Goal: Task Accomplishment & Management: Complete application form

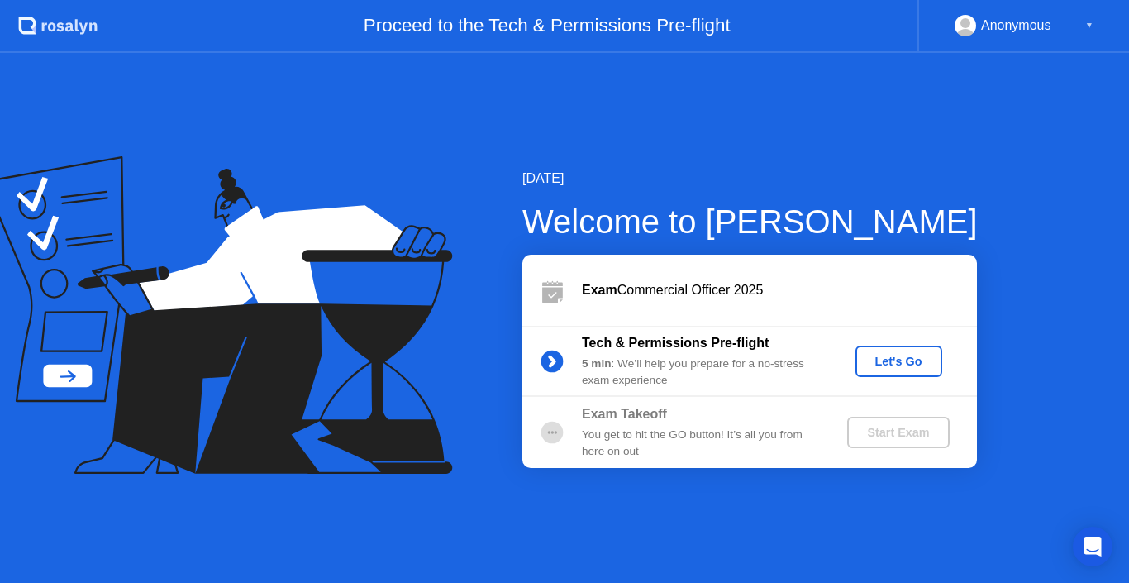
click at [496, 434] on div "[DATE] Welcome to [PERSON_NAME] Exam Commercial Officer 2025 Tech & Permissions…" at bounding box center [723, 318] width 508 height 299
click at [879, 364] on div "Let's Go" at bounding box center [899, 360] width 74 height 13
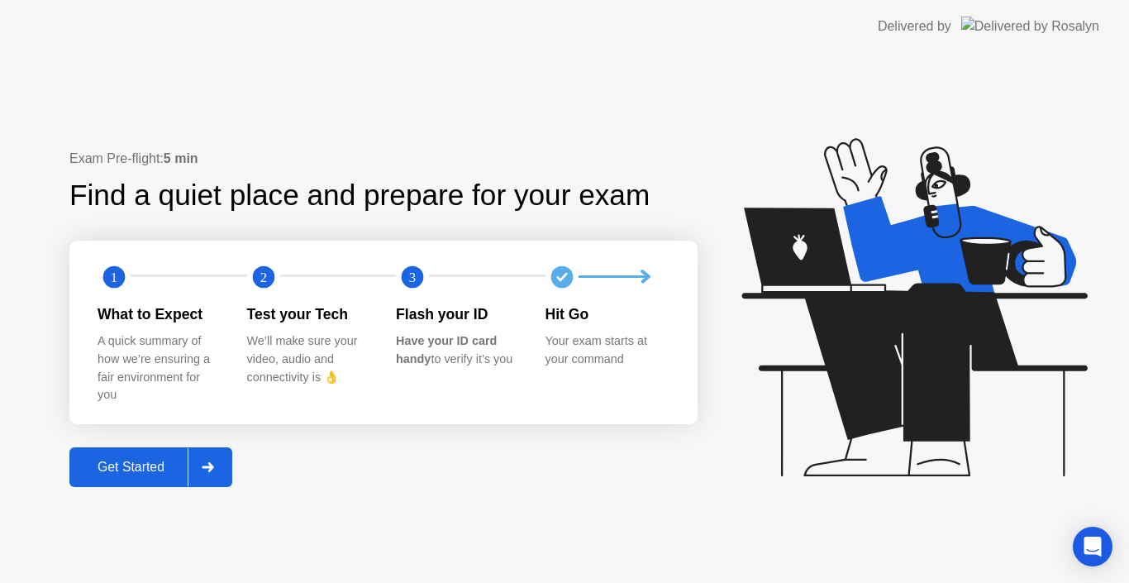
drag, startPoint x: 518, startPoint y: 382, endPoint x: 248, endPoint y: 405, distance: 271.2
click at [248, 405] on div "1 2 3 What to Expect A quick summary of how we’re ensuring a fair environment f…" at bounding box center [383, 331] width 628 height 183
click at [142, 473] on div "Get Started" at bounding box center [130, 466] width 113 height 15
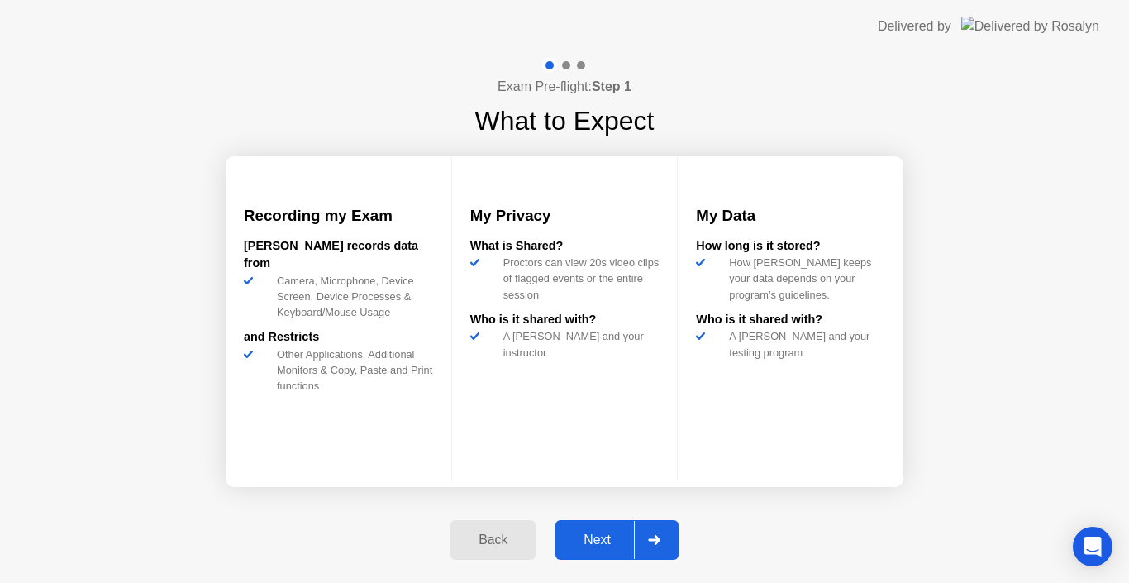
click at [602, 559] on button "Next" at bounding box center [616, 540] width 123 height 40
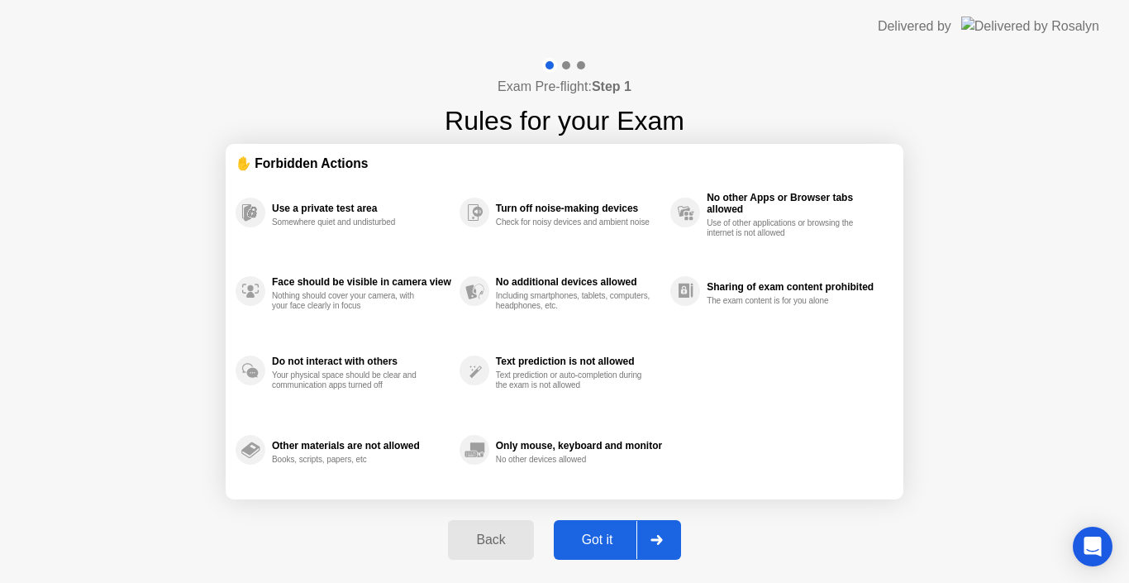
click at [605, 547] on div "Got it" at bounding box center [598, 539] width 78 height 15
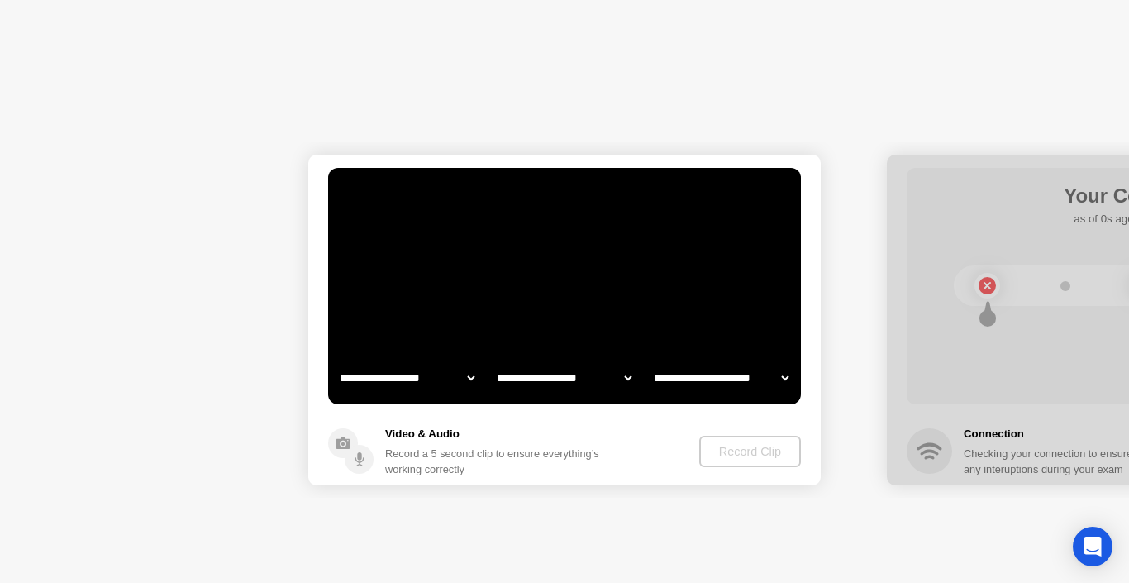
select select "**********"
select select "*******"
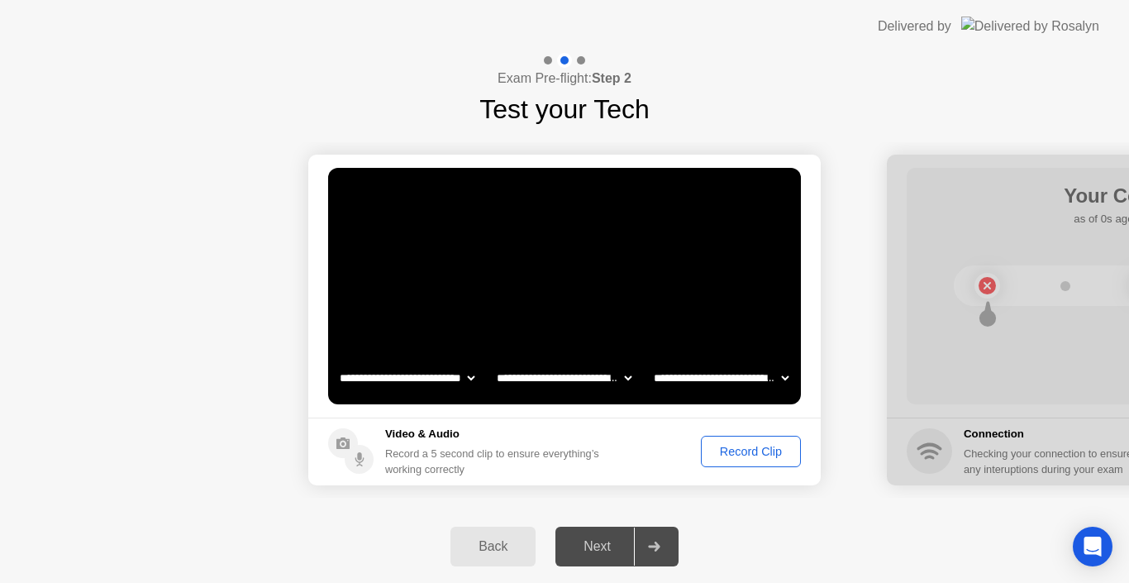
click at [753, 449] on div "Record Clip" at bounding box center [751, 451] width 88 height 13
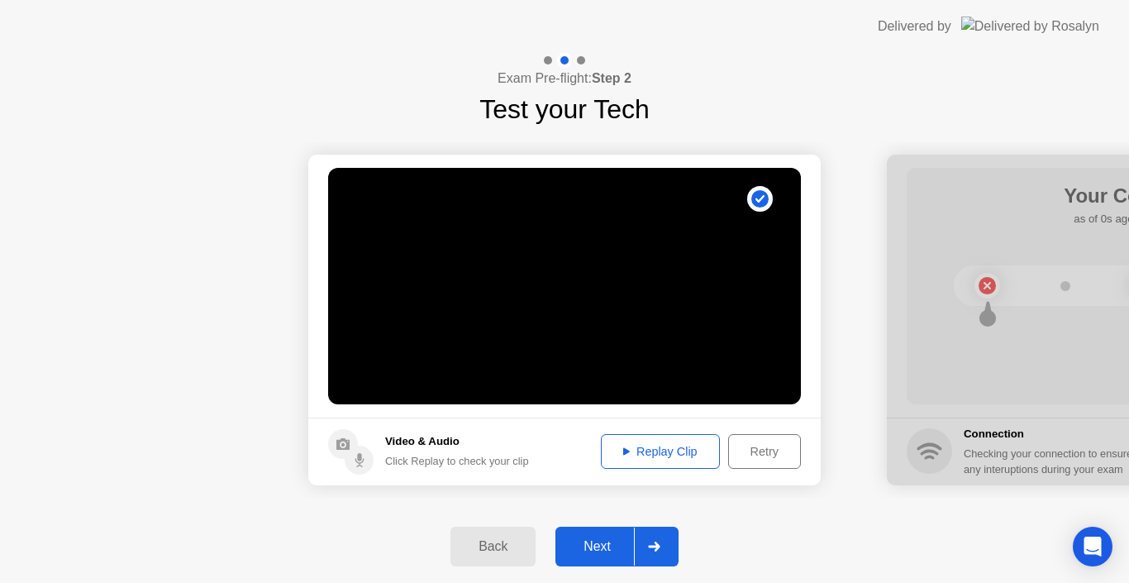
click at [604, 541] on div "Next" at bounding box center [597, 546] width 74 height 15
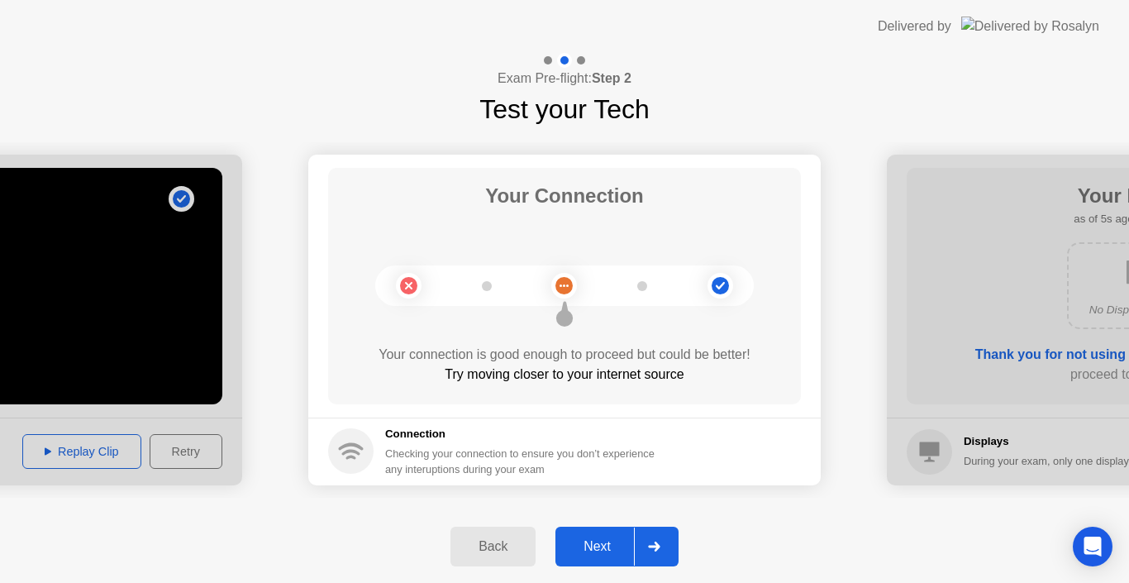
click at [604, 541] on div "Next" at bounding box center [597, 546] width 74 height 15
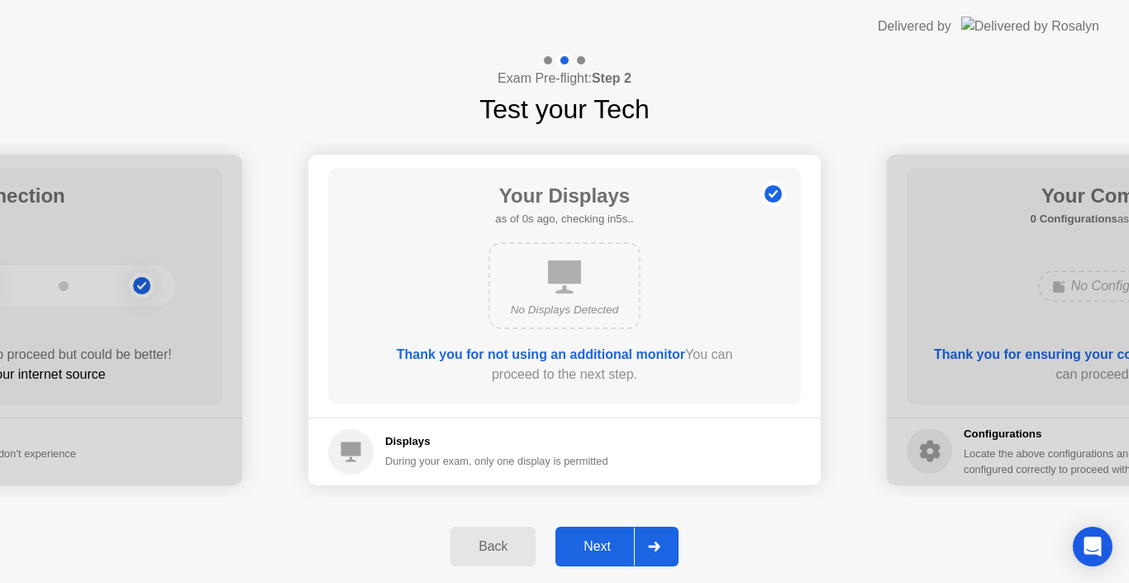
click at [604, 541] on div "Next" at bounding box center [597, 546] width 74 height 15
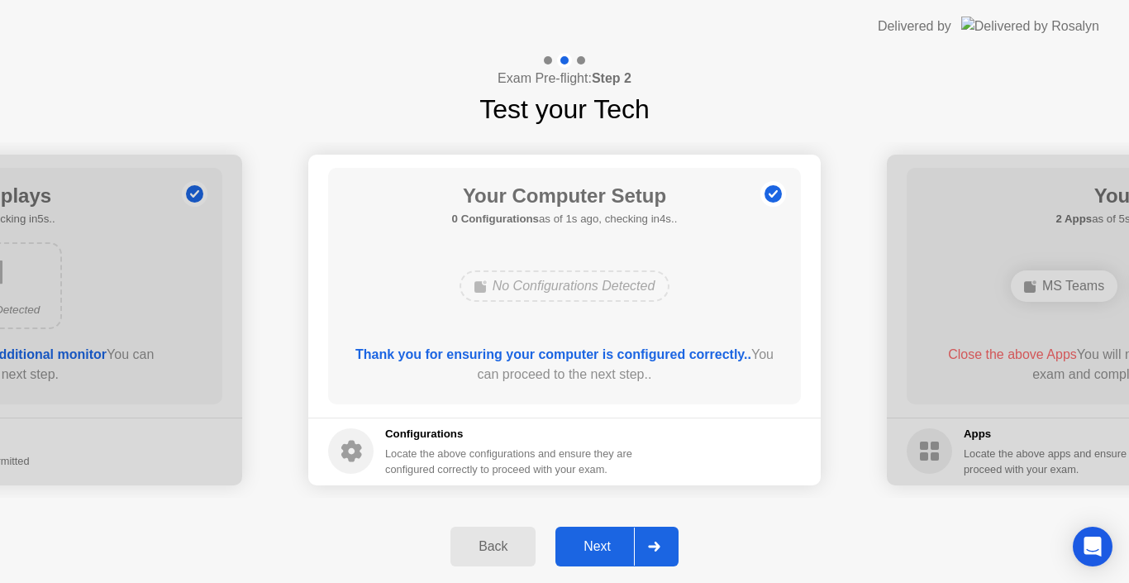
click at [604, 541] on div "Next" at bounding box center [597, 546] width 74 height 15
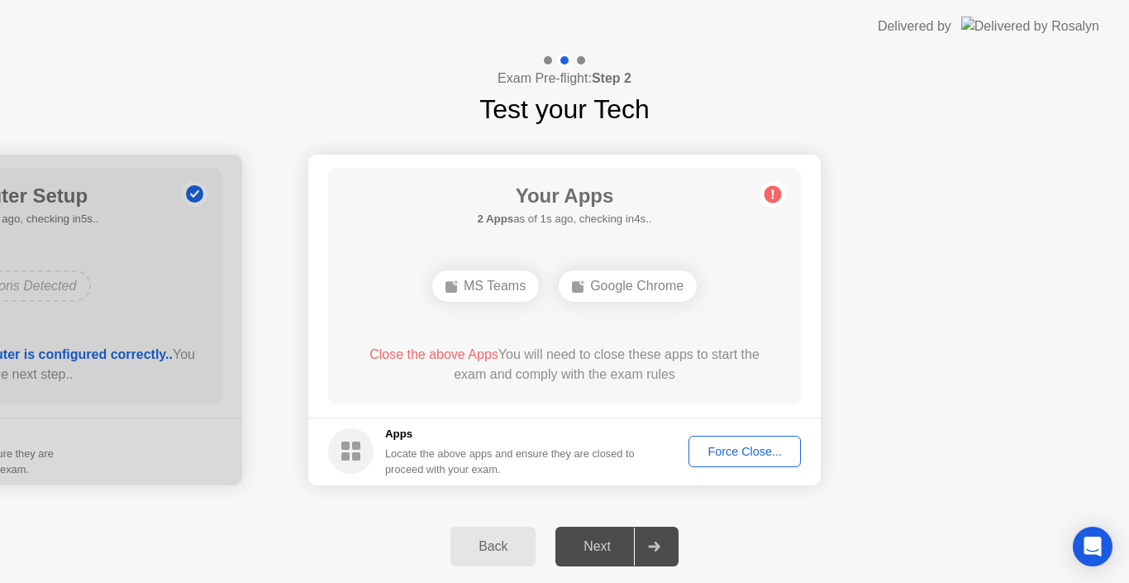
click at [508, 548] on div "Back" at bounding box center [492, 546] width 75 height 15
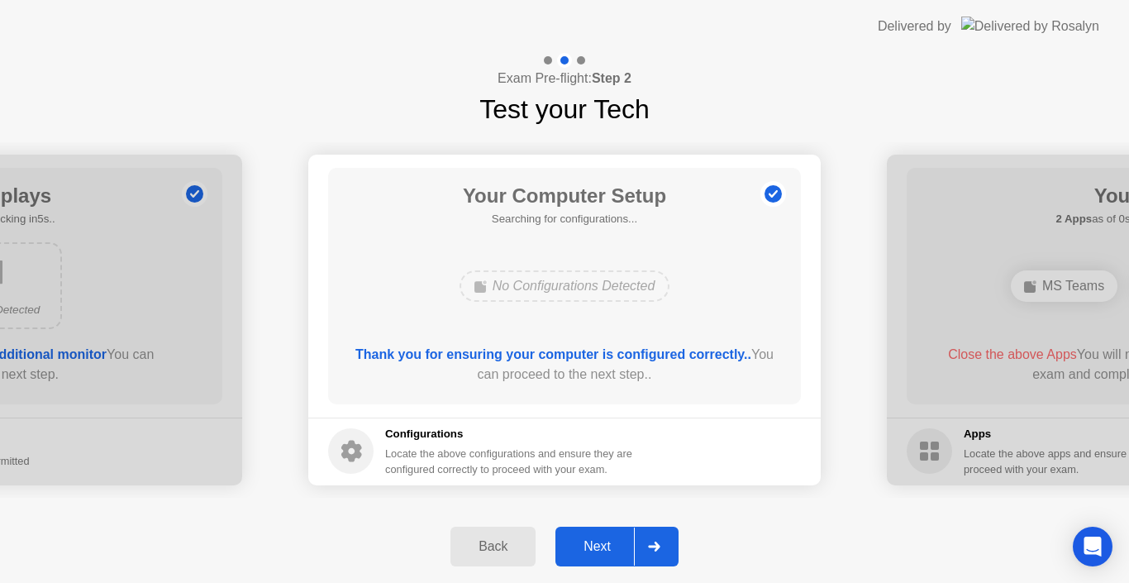
click at [569, 550] on div "Next" at bounding box center [597, 546] width 74 height 15
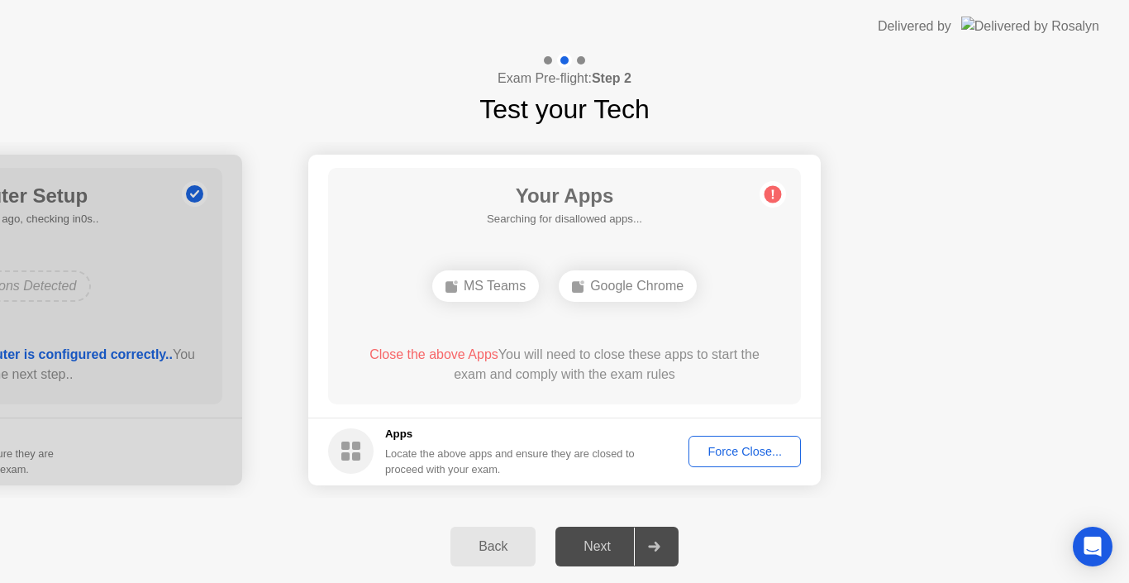
click at [429, 356] on span "Close the above Apps" at bounding box center [433, 354] width 129 height 14
click at [441, 360] on span "Close the above Apps" at bounding box center [433, 354] width 129 height 14
click at [446, 357] on span "Close the above Apps" at bounding box center [433, 354] width 129 height 14
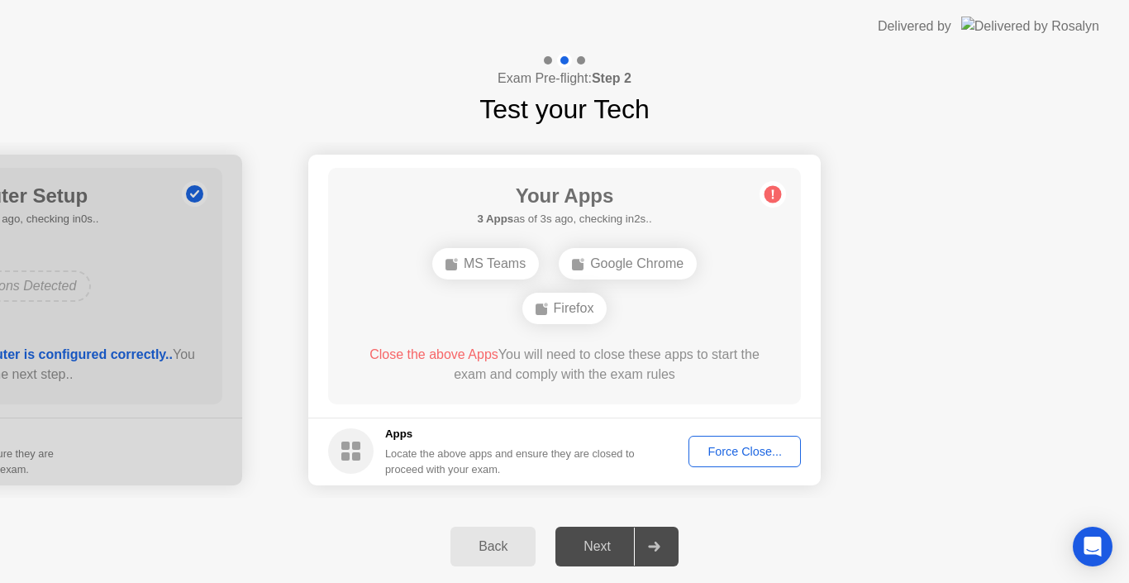
click at [446, 357] on span "Close the above Apps" at bounding box center [433, 354] width 129 height 14
click at [413, 354] on span "Close the above Apps" at bounding box center [433, 354] width 129 height 14
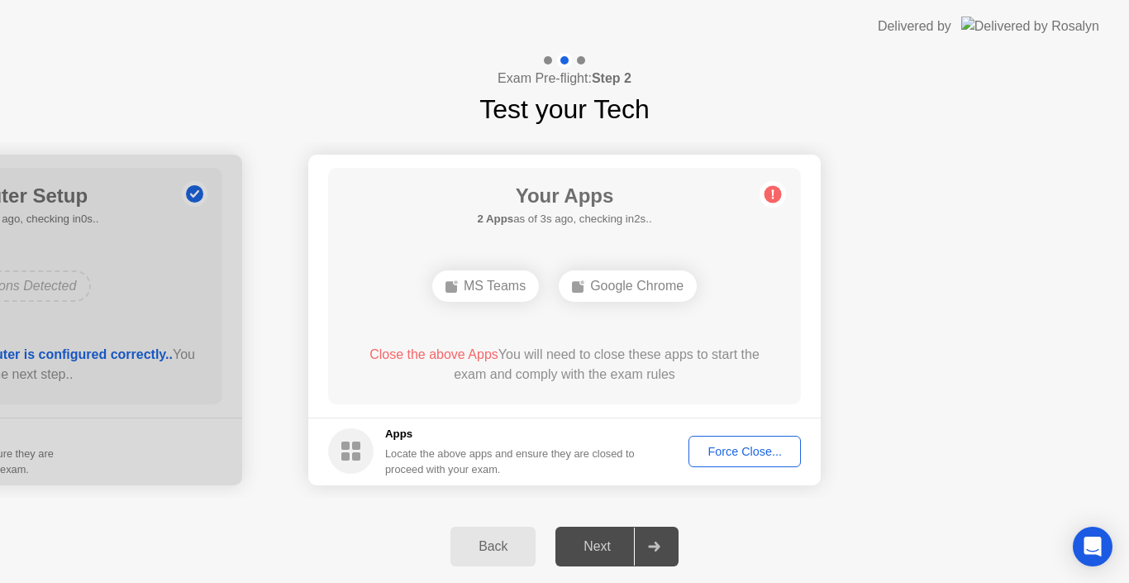
click at [500, 296] on div "MS Teams" at bounding box center [485, 285] width 107 height 31
click at [497, 287] on div "MS Teams" at bounding box center [485, 285] width 107 height 31
click at [607, 294] on div "Google Chrome" at bounding box center [628, 285] width 138 height 31
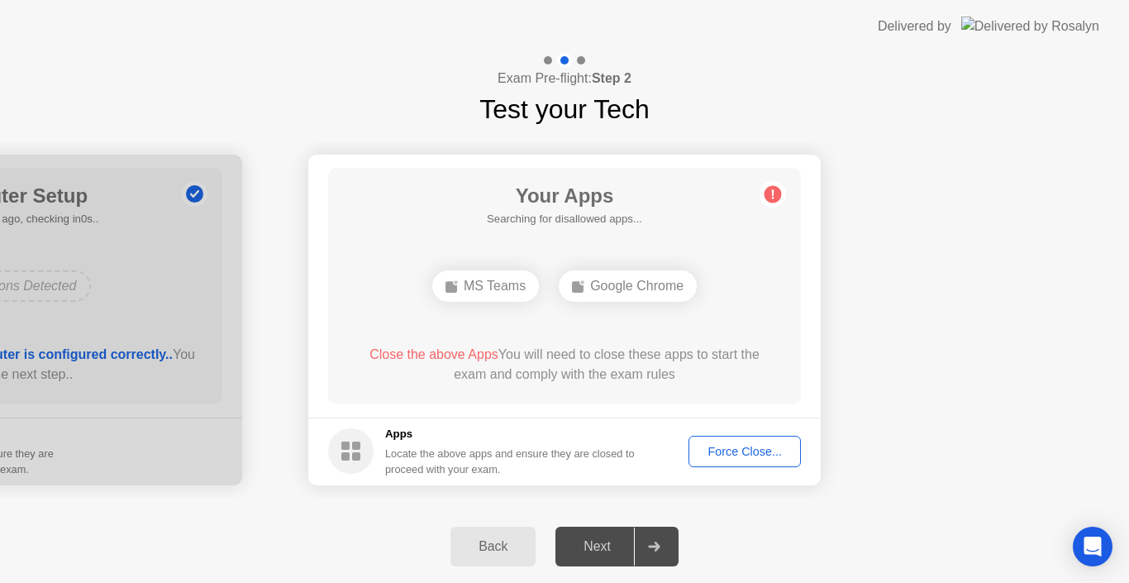
click at [607, 294] on div "Google Chrome" at bounding box center [628, 285] width 138 height 31
click at [740, 449] on div "Force Close..." at bounding box center [744, 451] width 101 height 13
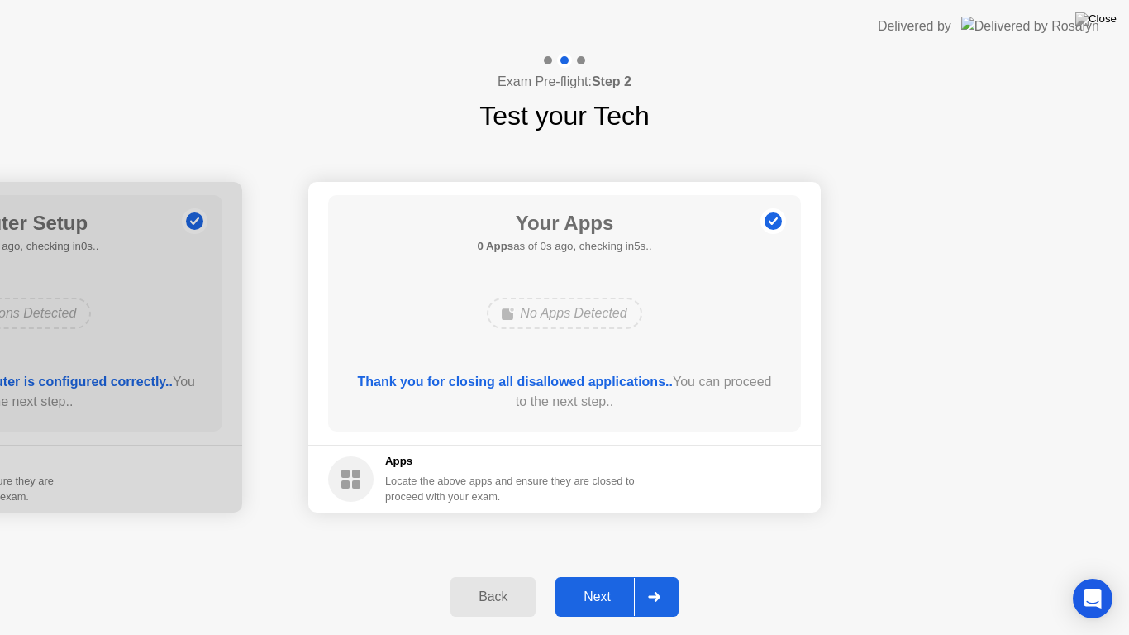
click at [593, 582] on button "Next" at bounding box center [616, 597] width 123 height 40
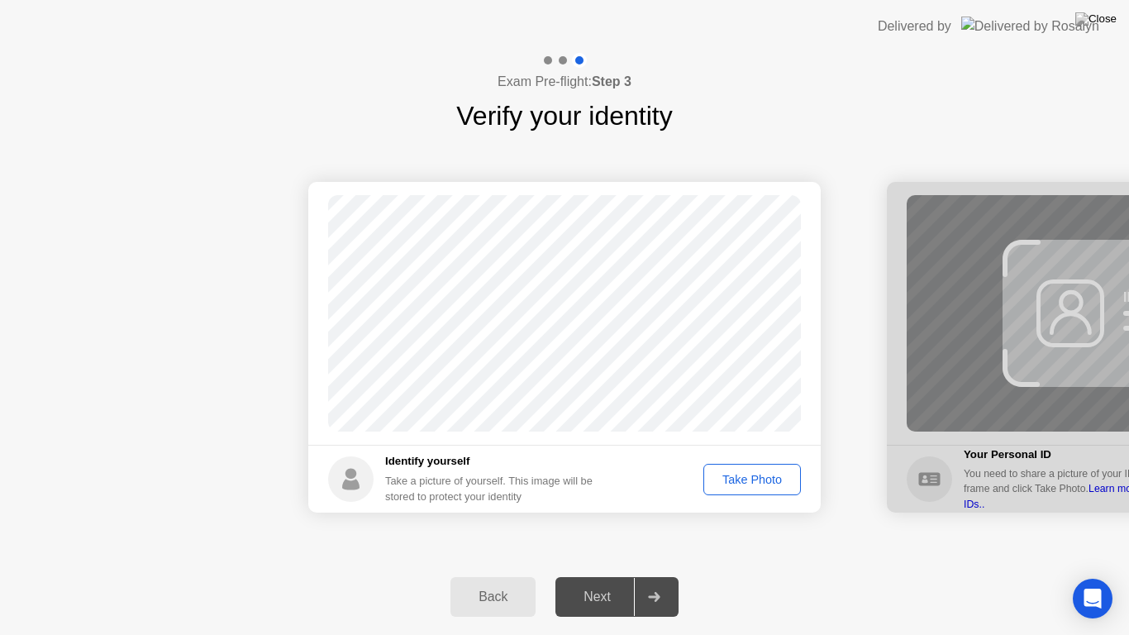
click at [739, 482] on div "Take Photo" at bounding box center [752, 479] width 86 height 13
click at [608, 582] on div "Next" at bounding box center [597, 596] width 74 height 15
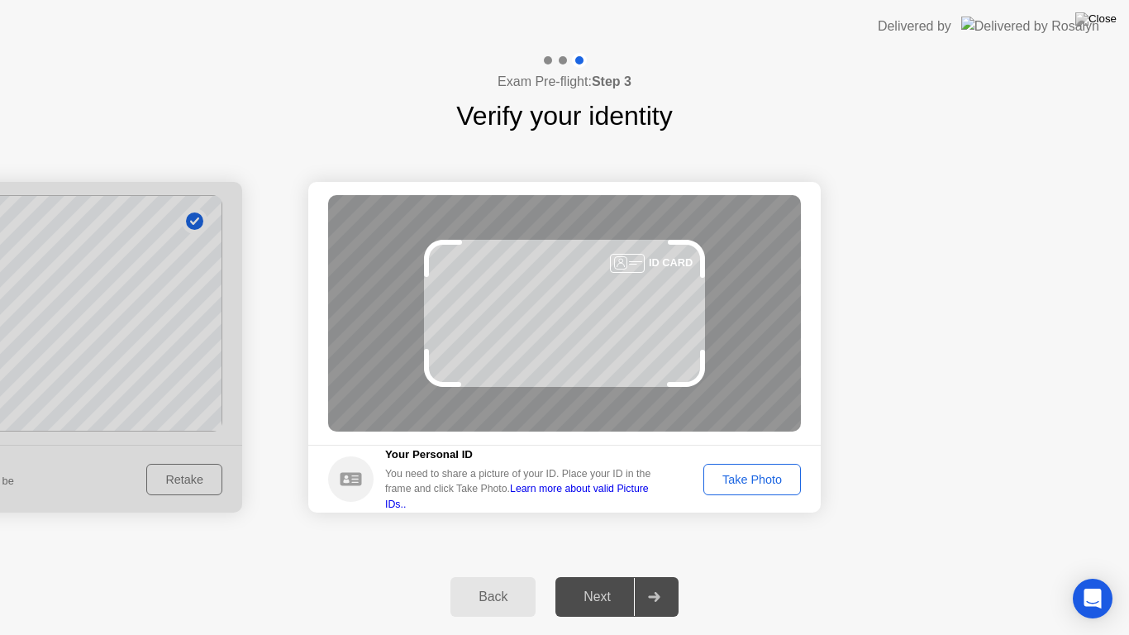
click at [741, 486] on div "Take Photo" at bounding box center [752, 479] width 86 height 13
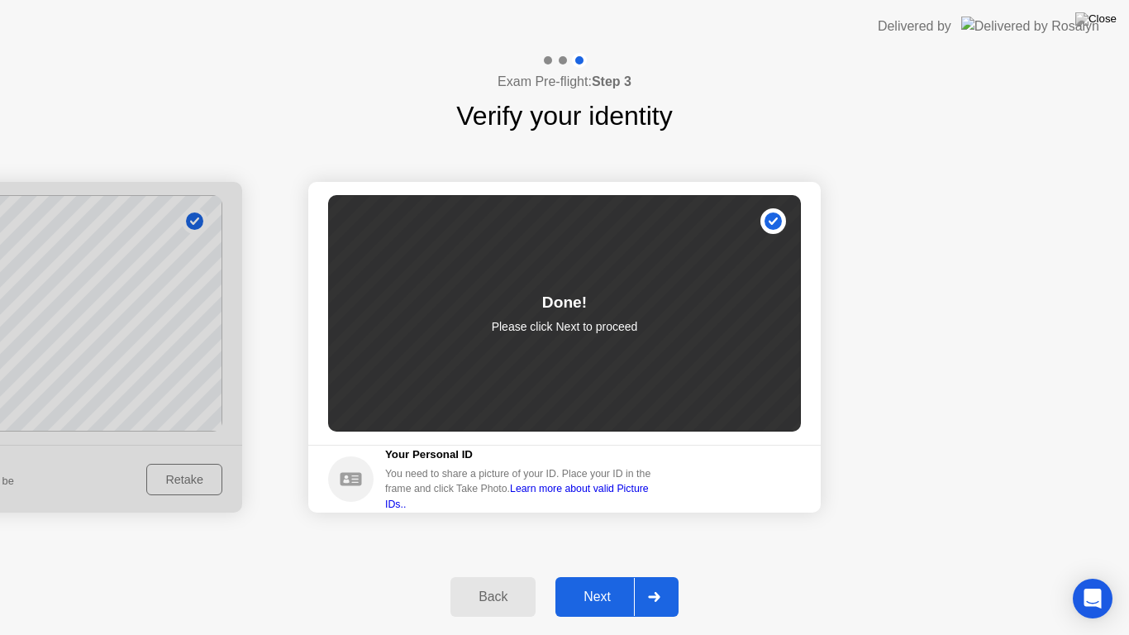
click at [583, 582] on button "Next" at bounding box center [616, 597] width 123 height 40
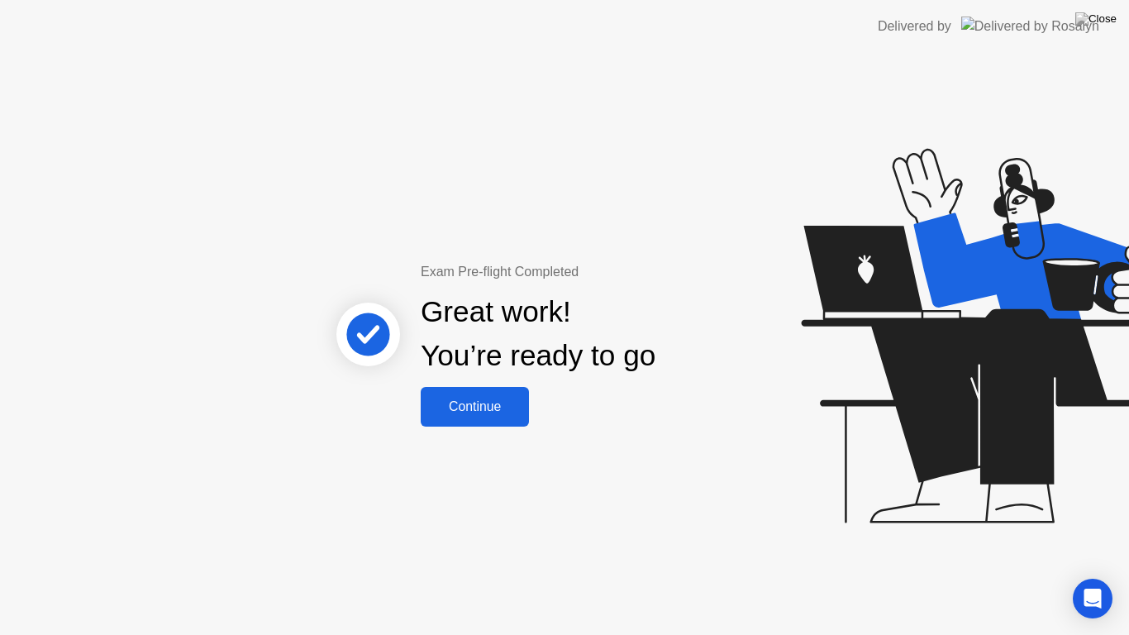
click at [500, 409] on div "Continue" at bounding box center [475, 406] width 98 height 15
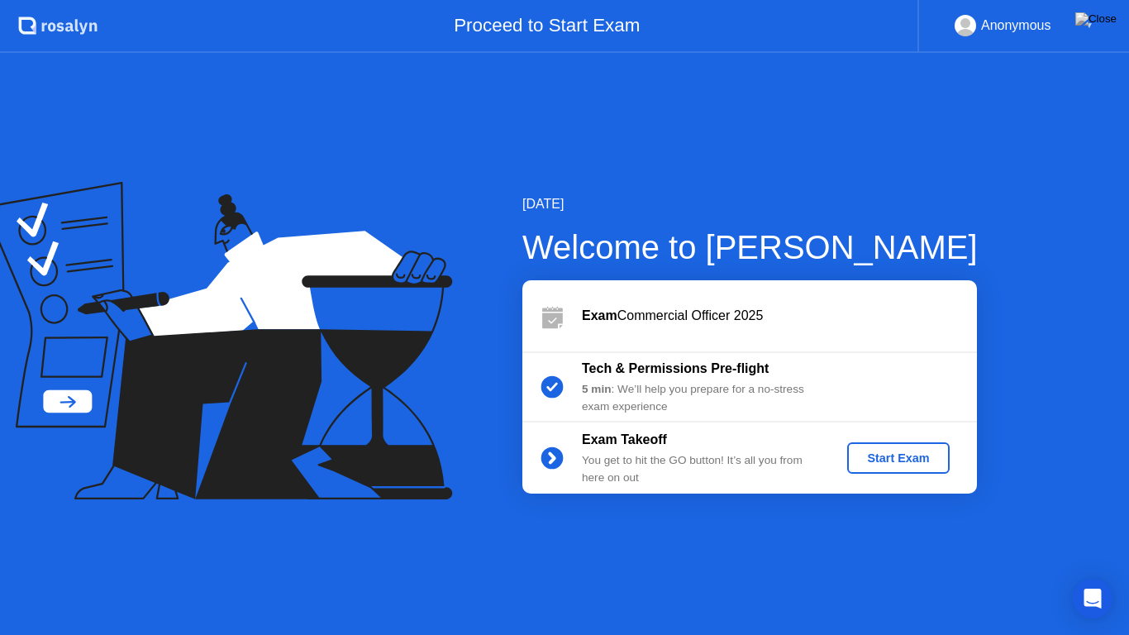
click at [887, 464] on div "Start Exam" at bounding box center [898, 457] width 88 height 13
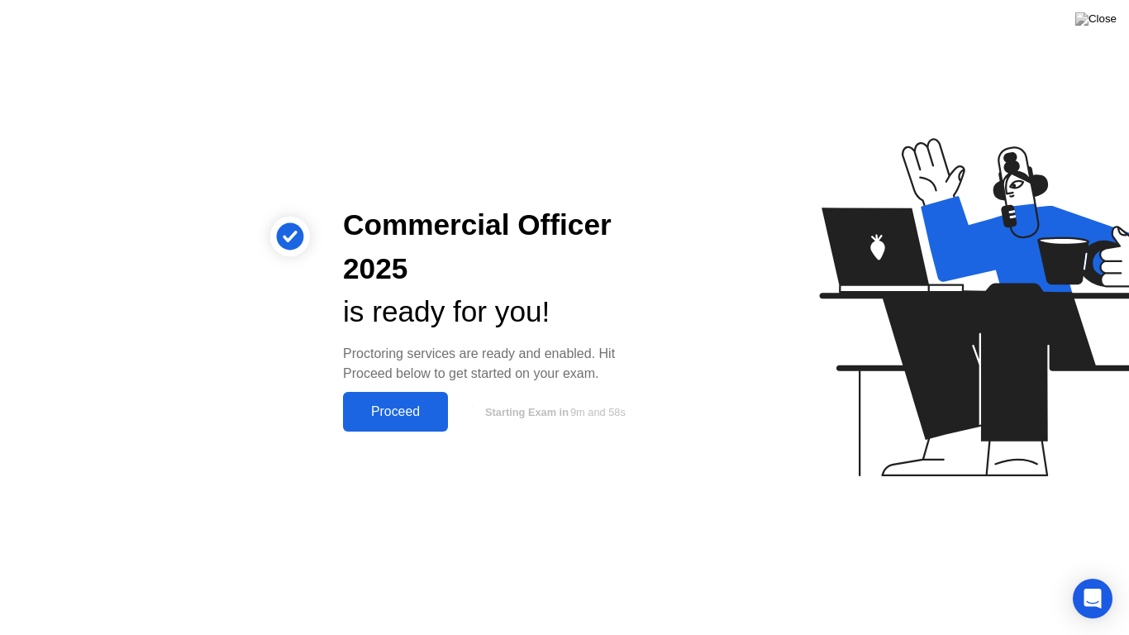
click at [397, 393] on button "Proceed" at bounding box center [395, 412] width 105 height 40
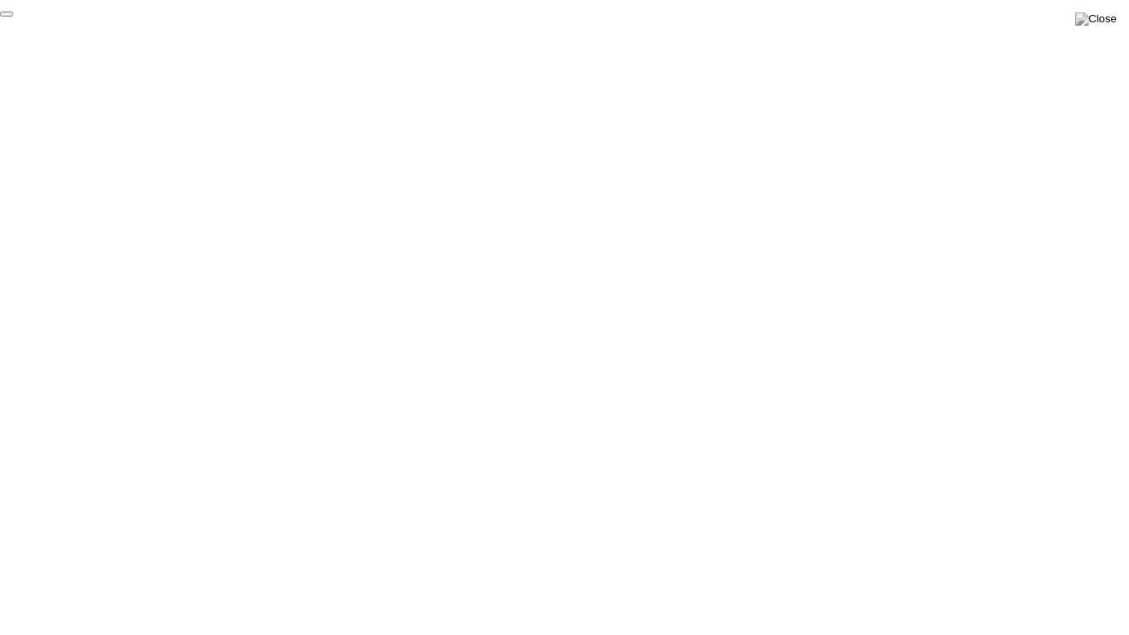
click div "End Proctoring Session"
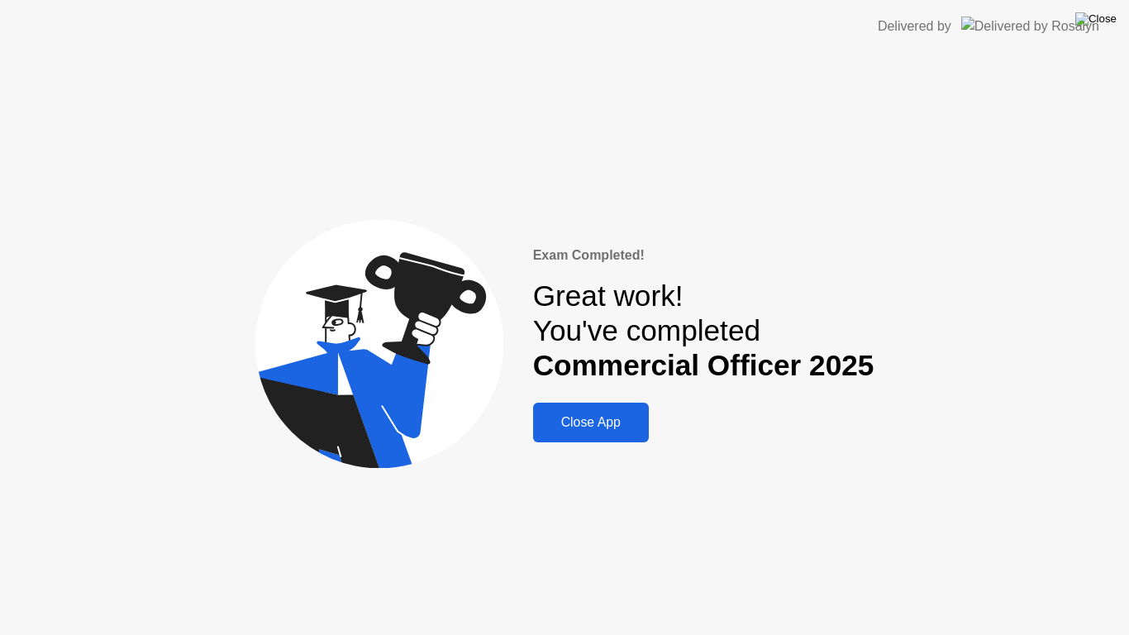
click at [1097, 12] on img at bounding box center [1095, 18] width 41 height 13
